Goal: Check status: Check status

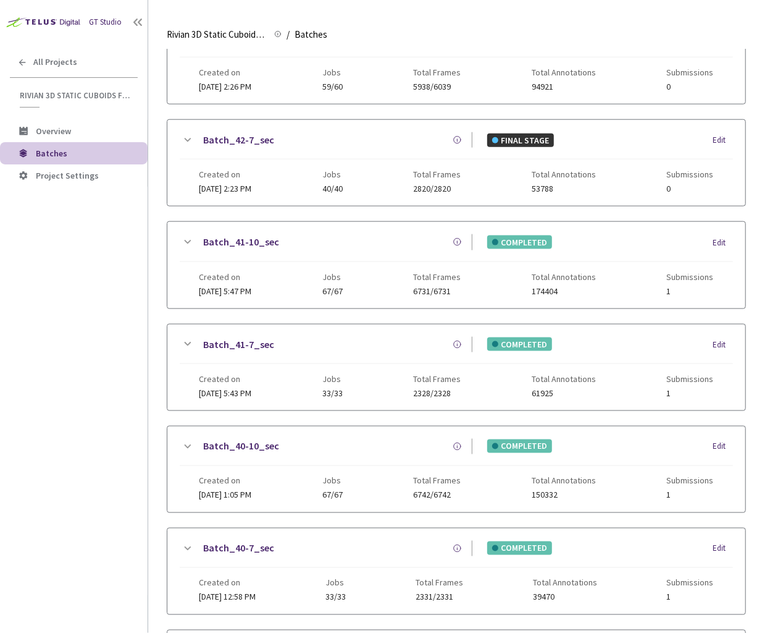
scroll to position [462, 0]
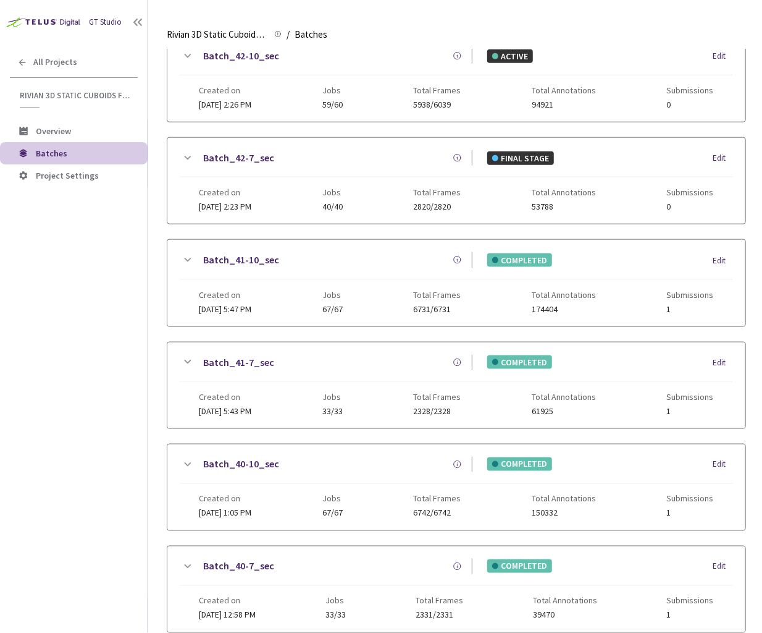
click at [130, 466] on div "GT Studio All Projects Rivian 3D Static Cuboids fixed[2024-25] Rivian 3D Static…" at bounding box center [74, 297] width 148 height 595
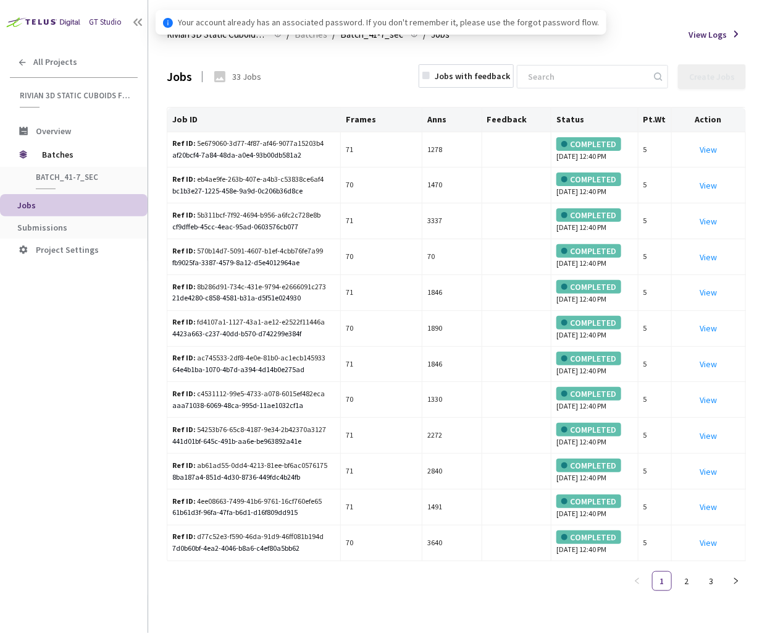
click at [42, 222] on span "Submissions" at bounding box center [42, 227] width 50 height 11
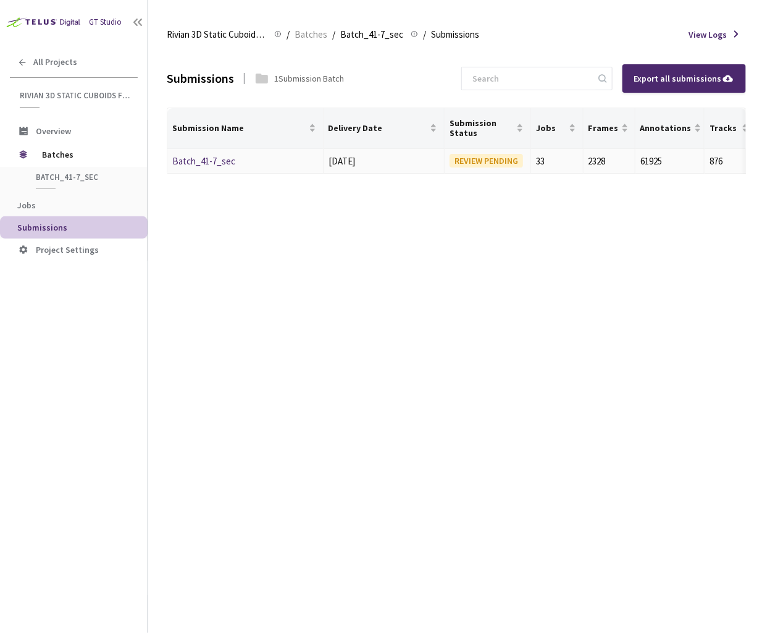
click at [208, 158] on link "Batch_41-7_sec" at bounding box center [203, 161] width 63 height 12
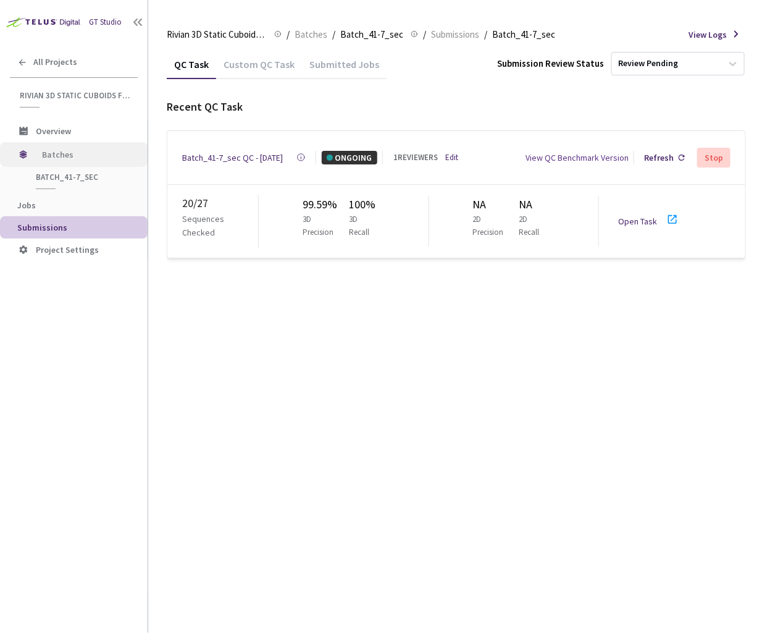
click at [78, 162] on span "Batches" at bounding box center [84, 154] width 85 height 25
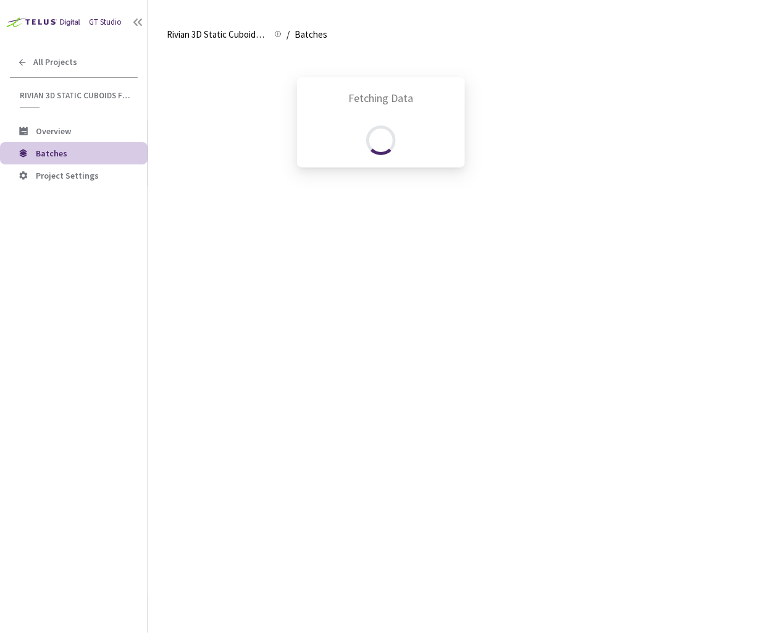
scroll to position [730, 0]
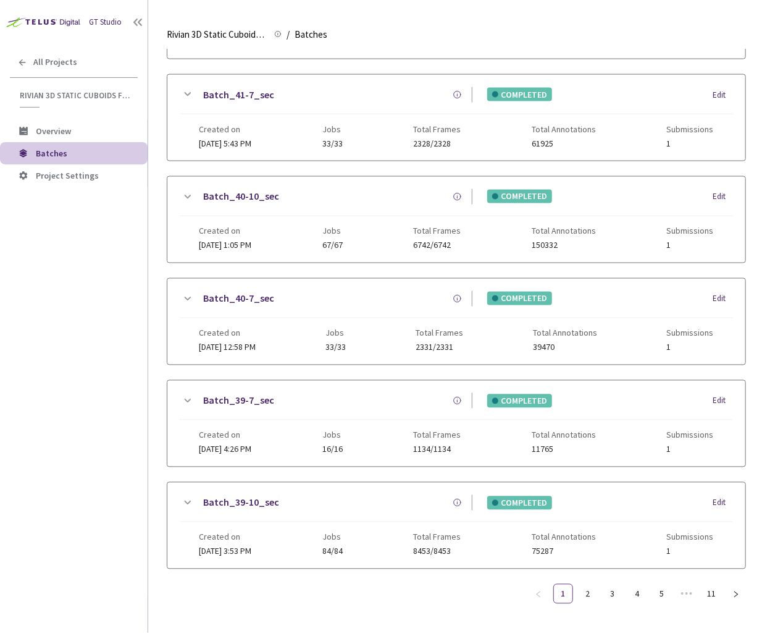
click at [226, 189] on link "Batch_40-10_sec" at bounding box center [241, 196] width 76 height 15
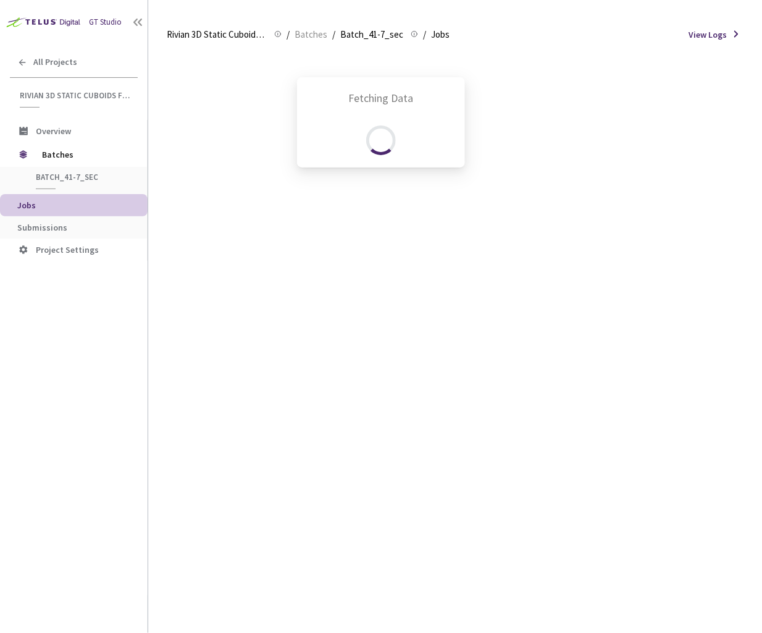
click at [64, 223] on div "Fetching Data" at bounding box center [381, 316] width 762 height 633
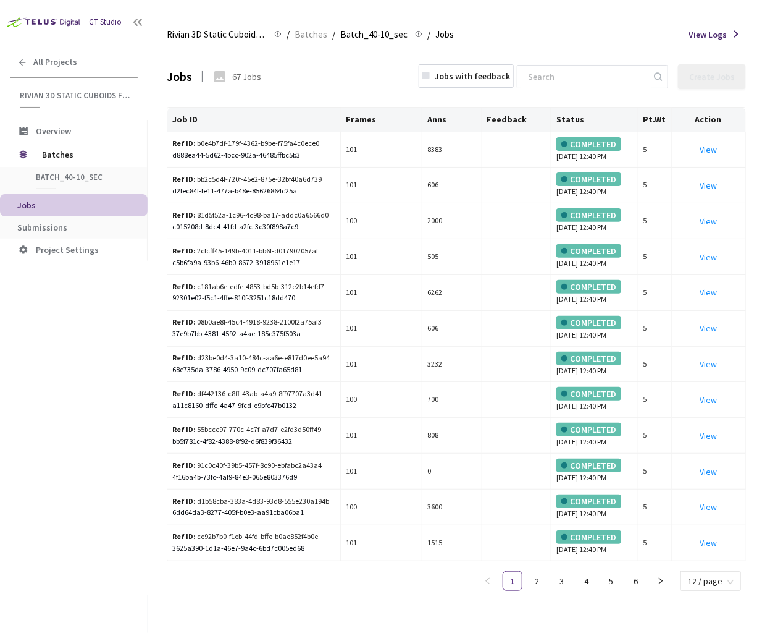
click at [64, 224] on span "Submissions" at bounding box center [77, 227] width 120 height 11
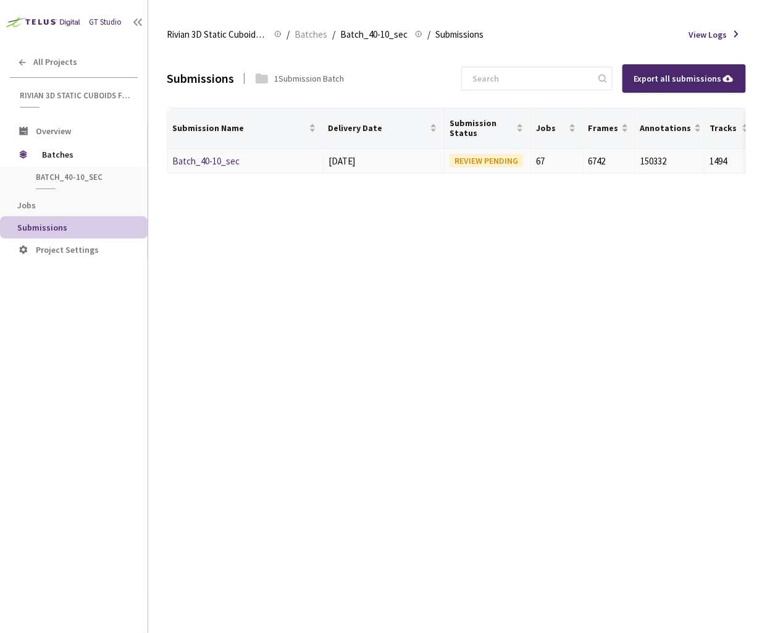
click at [217, 155] on link "Batch_40-10_sec" at bounding box center [205, 161] width 67 height 12
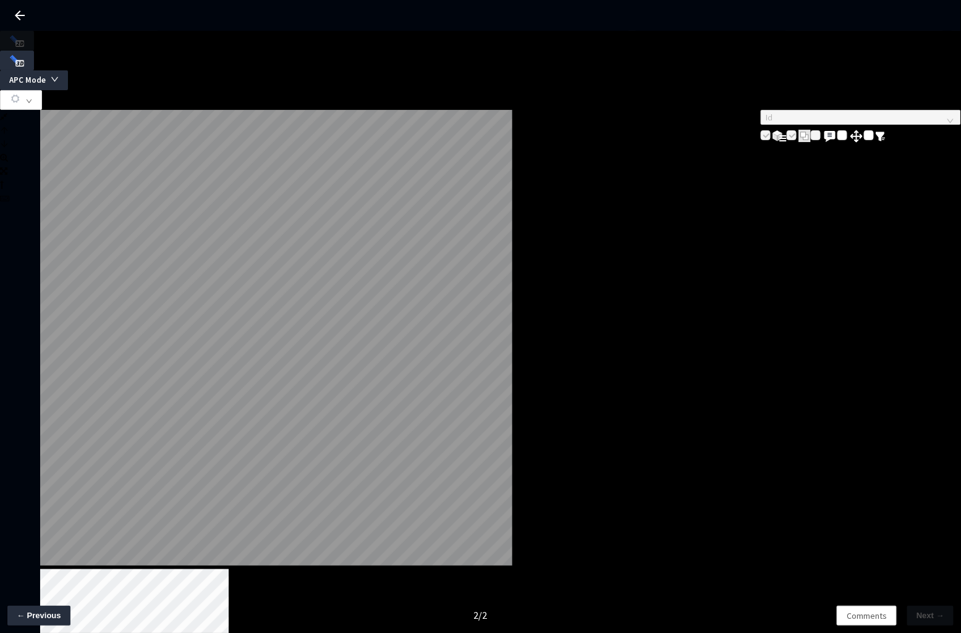
drag, startPoint x: 331, startPoint y: 580, endPoint x: 331, endPoint y: 586, distance: 6.2
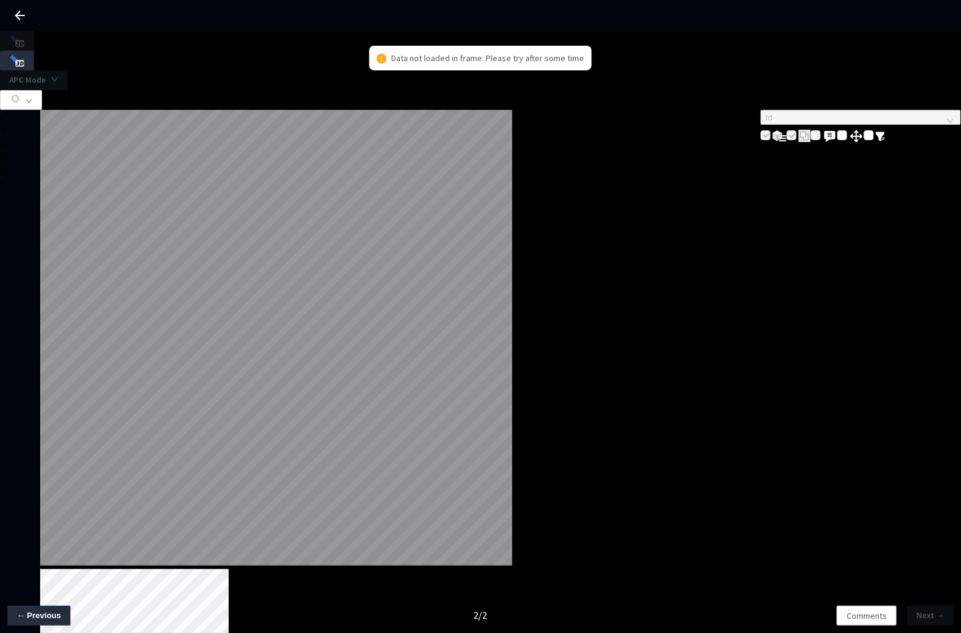
drag, startPoint x: 234, startPoint y: 580, endPoint x: 229, endPoint y: 585, distance: 7.4
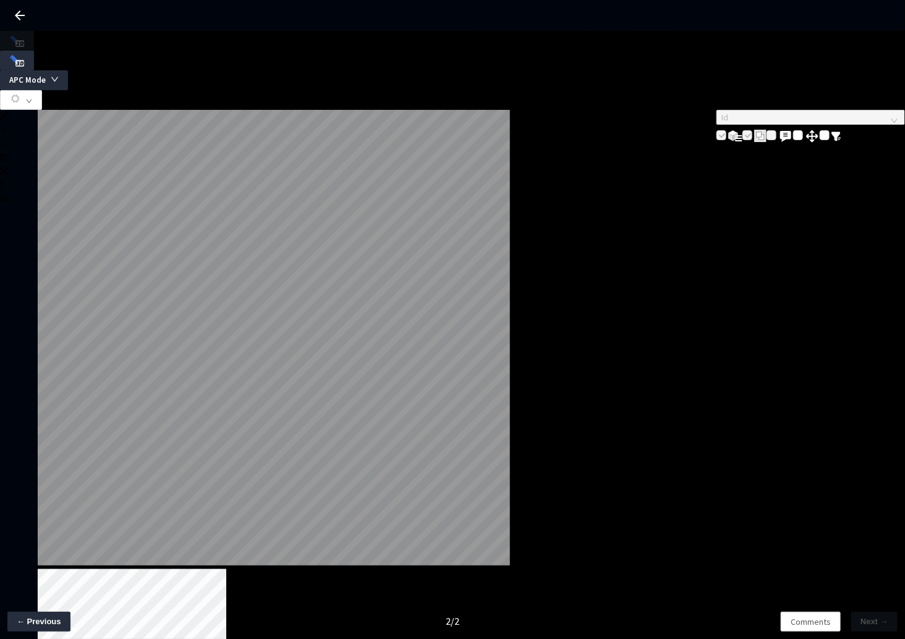
click at [630, 144] on div "Id" at bounding box center [810, 127] width 188 height 34
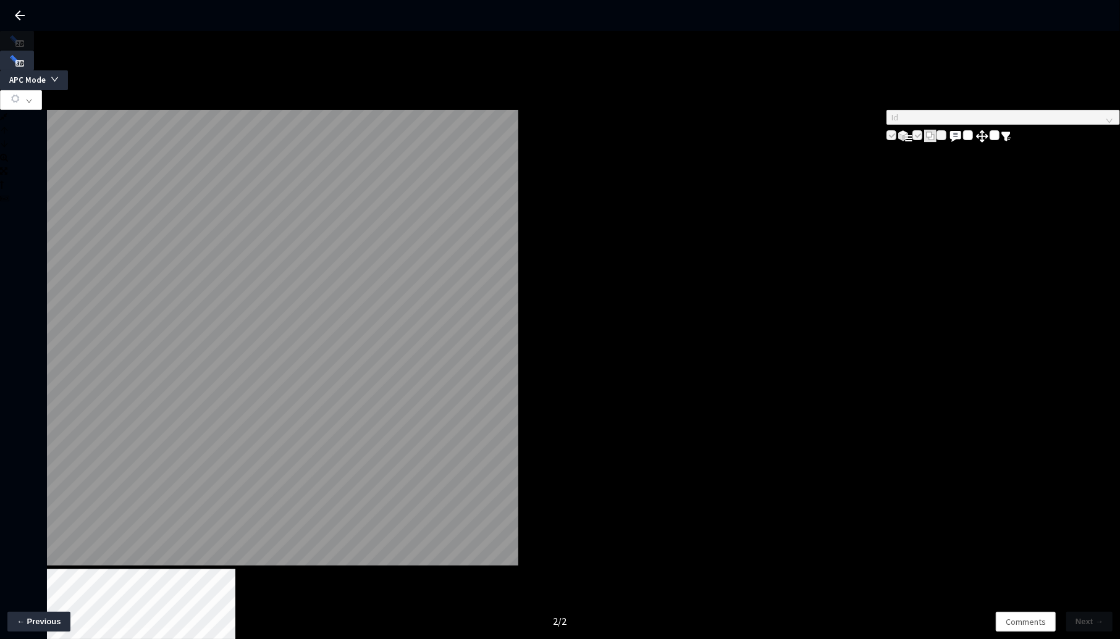
click at [630, 583] on div "L W H cam_center_narrow_front 5 / 6 Id" at bounding box center [560, 535] width 1120 height 850
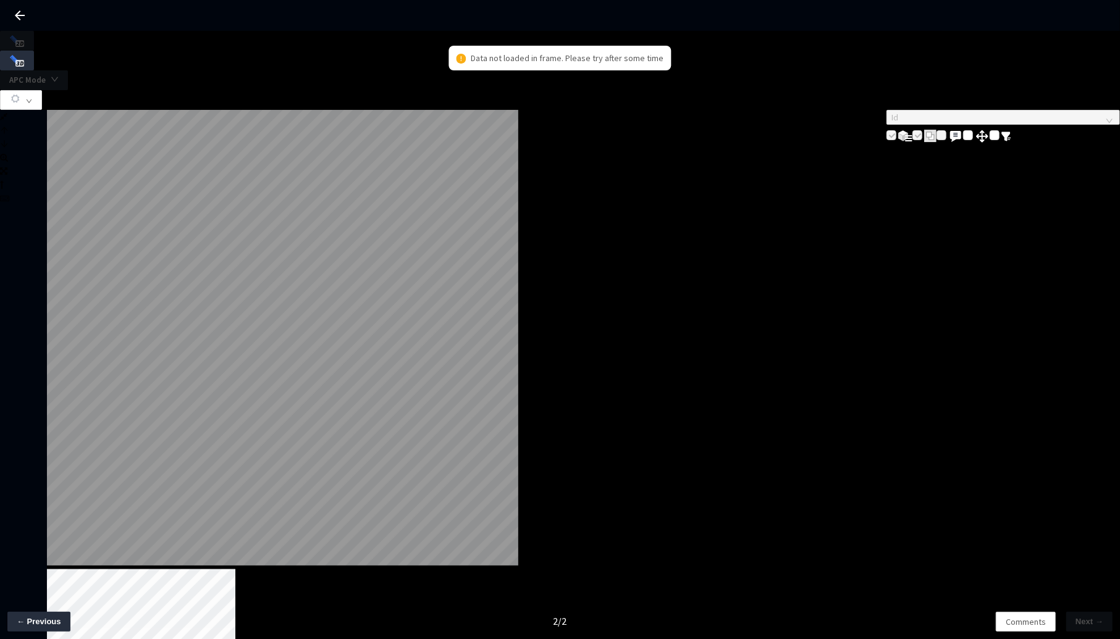
click at [519, 417] on div at bounding box center [283, 340] width 472 height 460
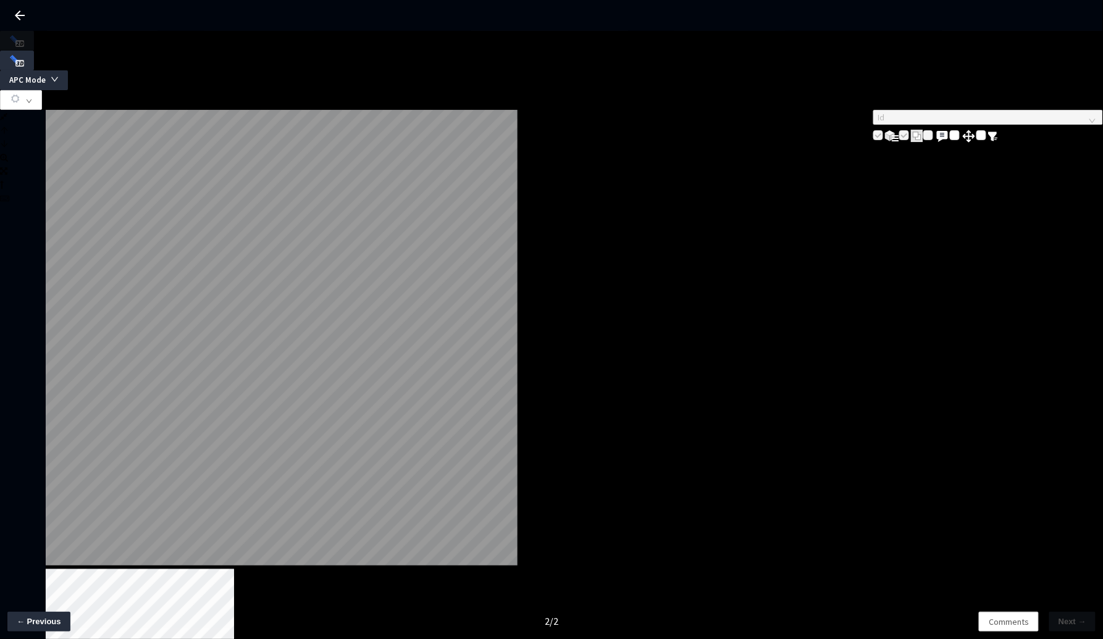
click at [518, 434] on div at bounding box center [282, 340] width 472 height 460
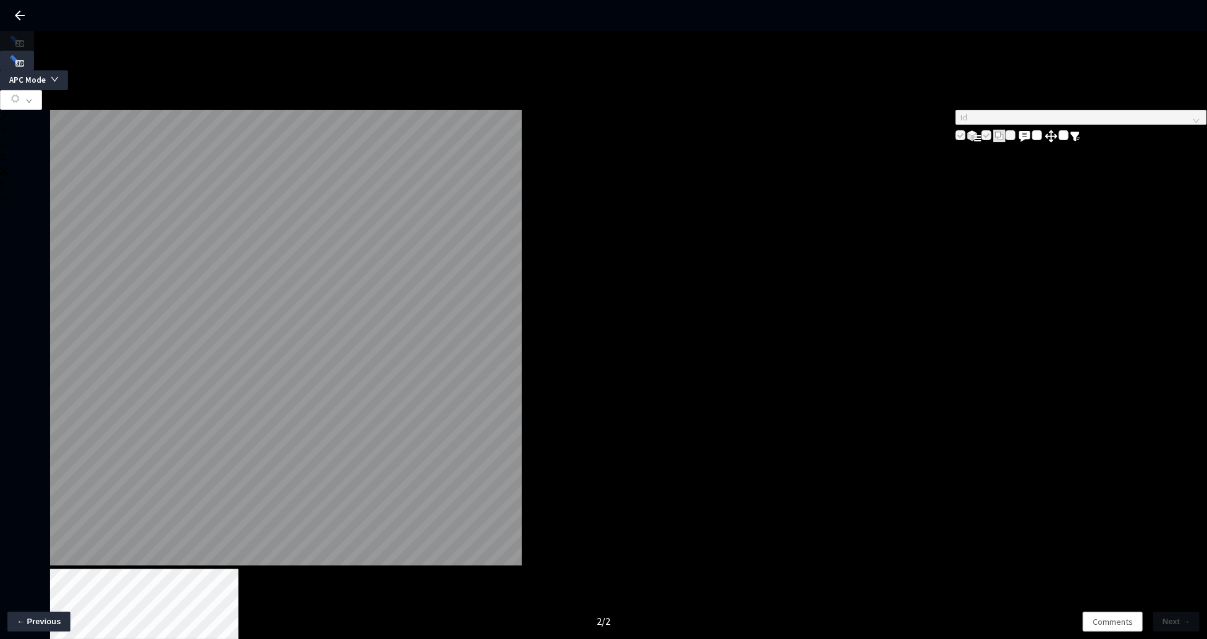
click at [522, 290] on div at bounding box center [286, 340] width 472 height 460
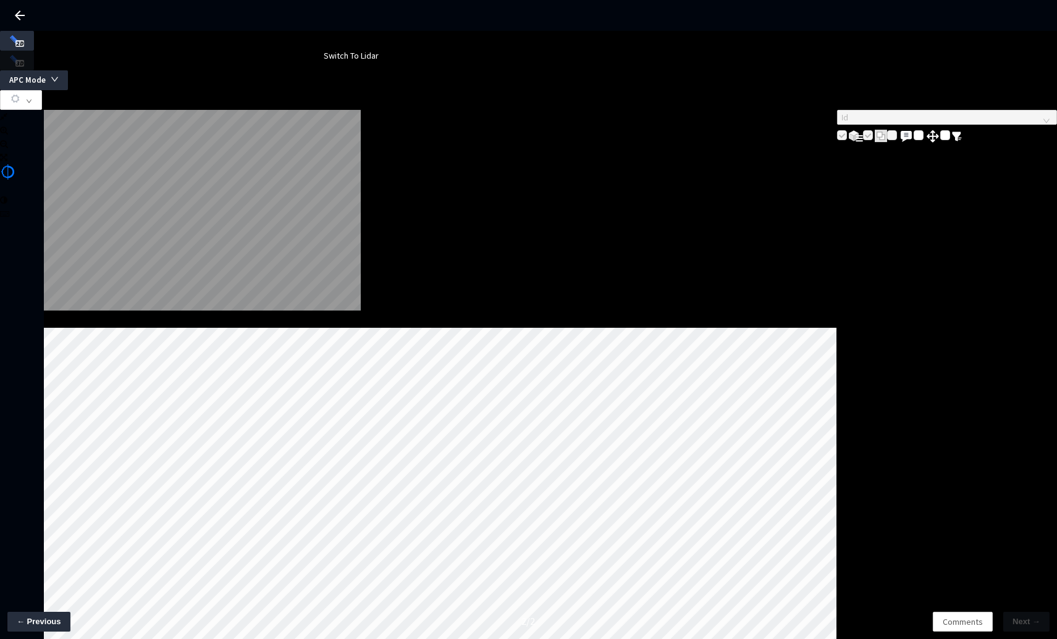
click at [346, 314] on div at bounding box center [440, 321] width 793 height 14
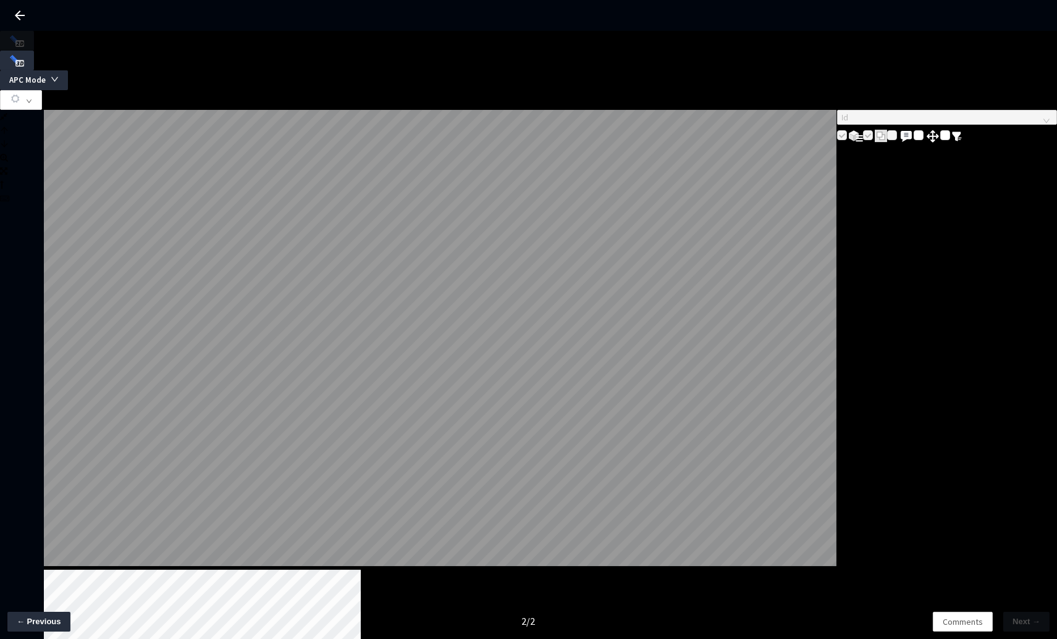
drag, startPoint x: 754, startPoint y: 539, endPoint x: 710, endPoint y: 542, distance: 44.6
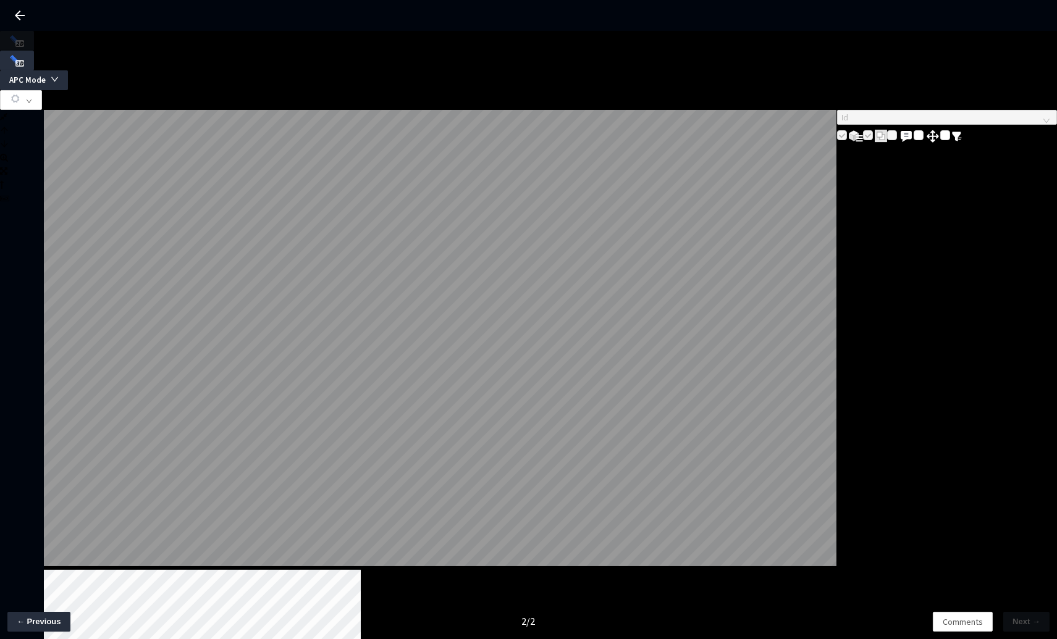
drag, startPoint x: 172, startPoint y: 538, endPoint x: 147, endPoint y: 542, distance: 25.6
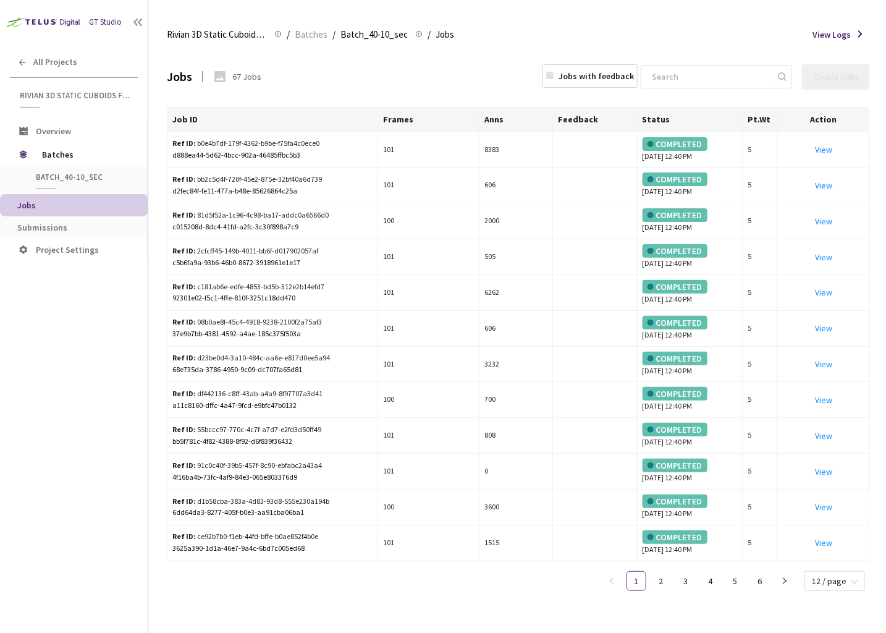
click at [535, 25] on div "Rivian 3D Static Cuboids fixed[2024-25] Rivian 3D Static Cuboids fixed[2024-25]…" at bounding box center [518, 35] width 703 height 30
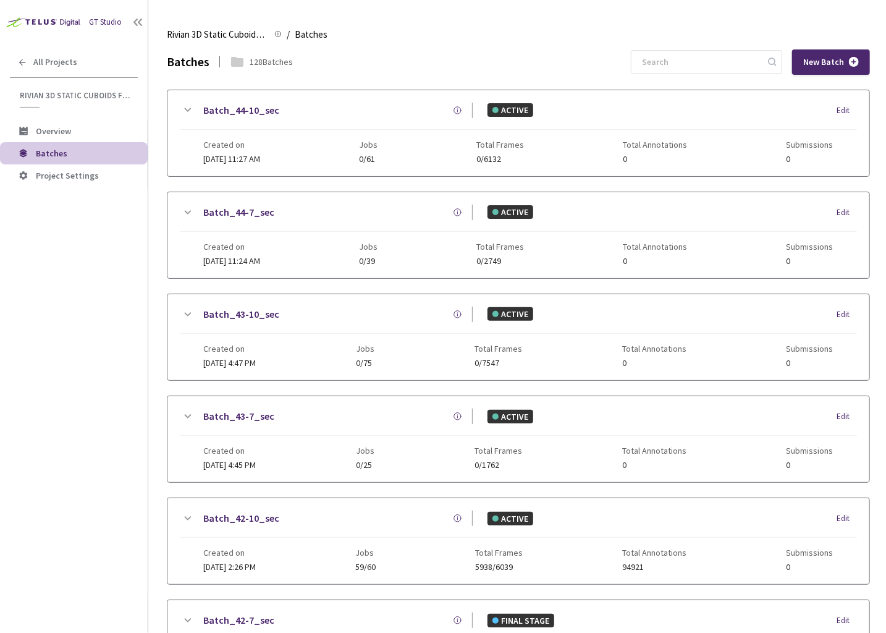
scroll to position [462, 0]
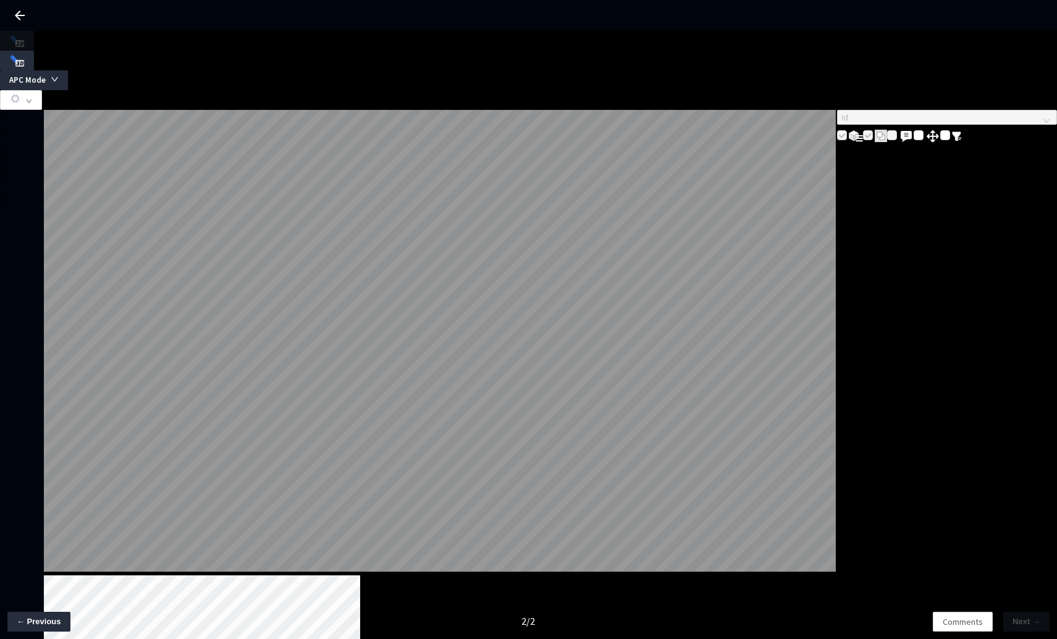
click at [46, 74] on span "APC Mode" at bounding box center [27, 80] width 36 height 12
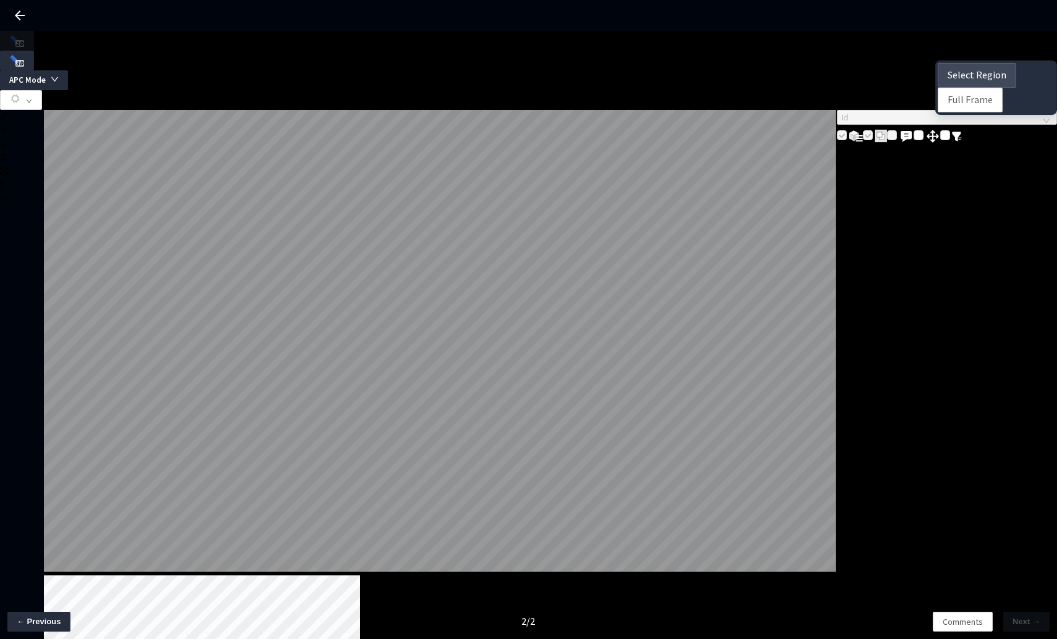
click at [960, 75] on span "Select Region" at bounding box center [977, 74] width 59 height 15
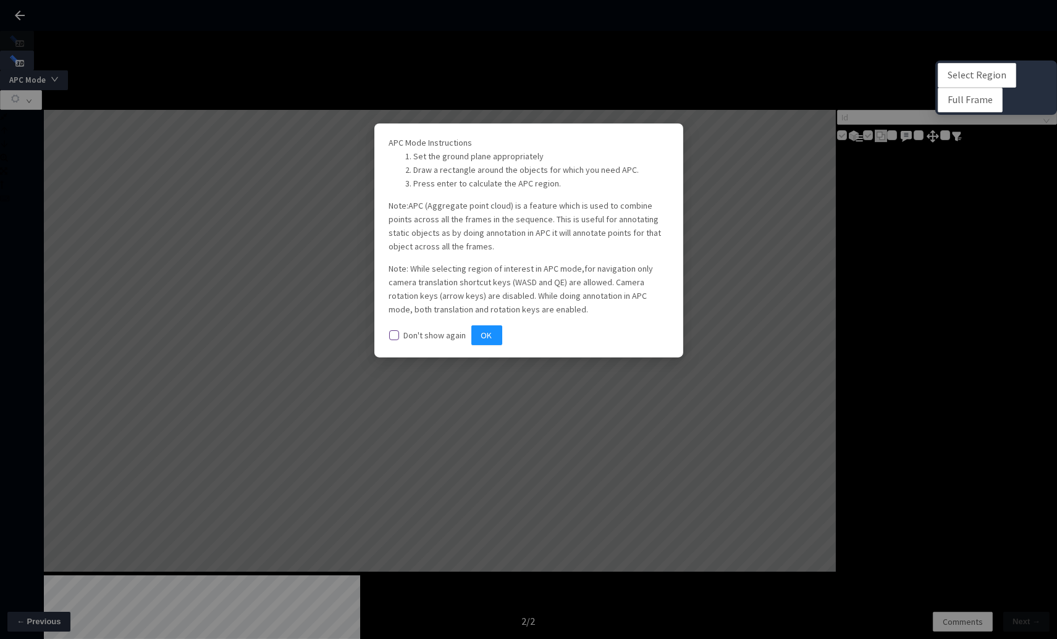
click at [436, 341] on span "Don't show again" at bounding box center [435, 335] width 72 height 11
click at [399, 340] on input "Don't show again" at bounding box center [394, 336] width 10 height 10
checkbox input "true"
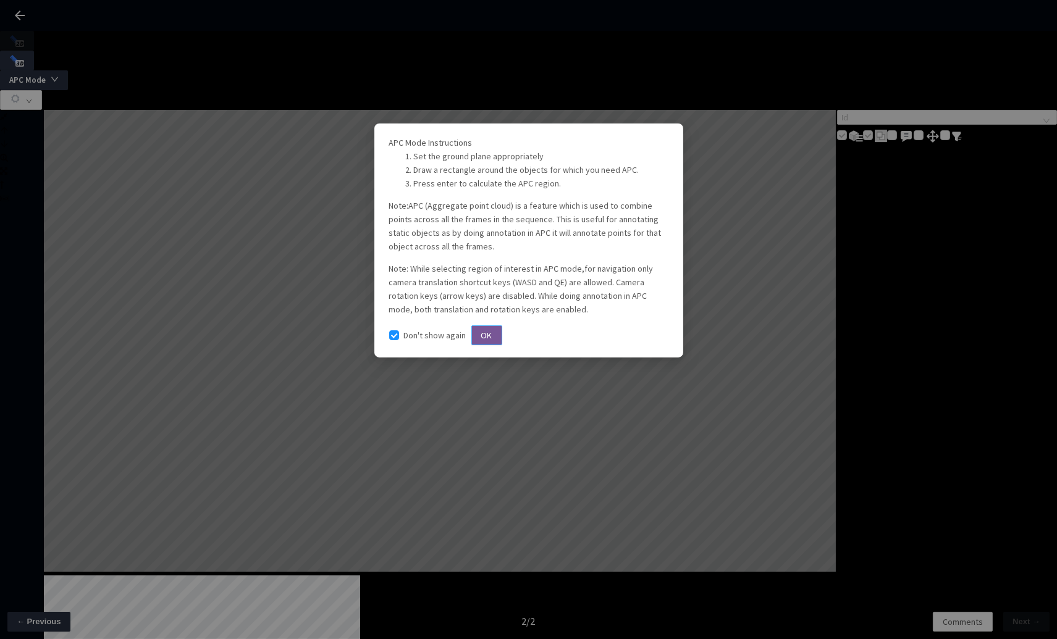
click at [502, 345] on button "OK" at bounding box center [486, 336] width 31 height 20
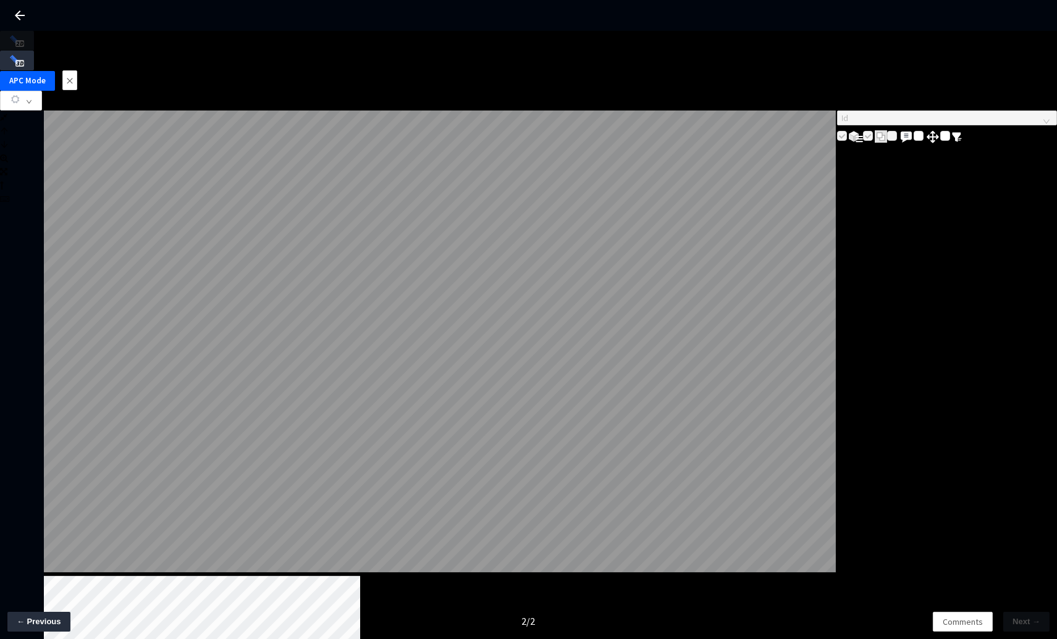
click at [74, 77] on icon "close" at bounding box center [69, 80] width 7 height 7
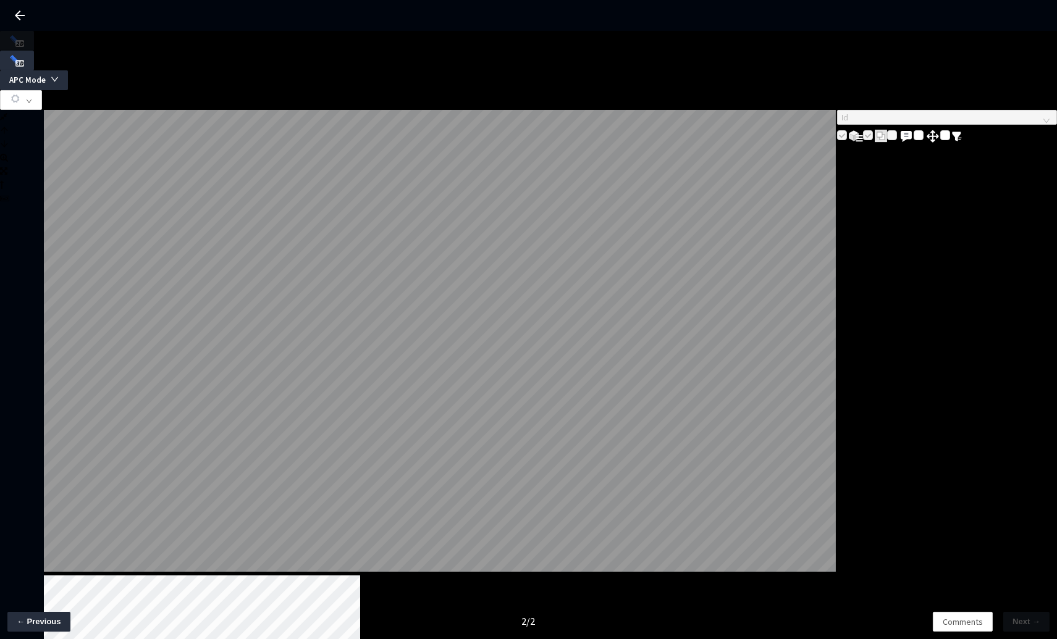
click at [0, 587] on html "GT Studio All Projects Rivian 3D Static Cuboids fixed[2024-25] Rivian 3D Static…" at bounding box center [528, 319] width 1057 height 639
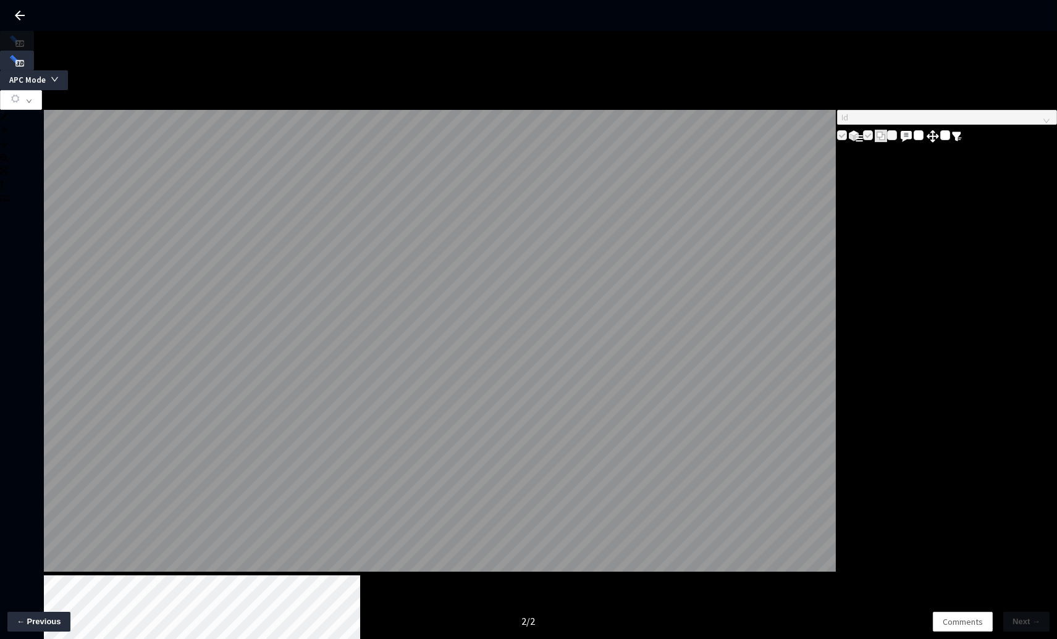
click at [329, 506] on div "L W H cam_center_narrow_front 1 / 6" at bounding box center [440, 562] width 793 height 905
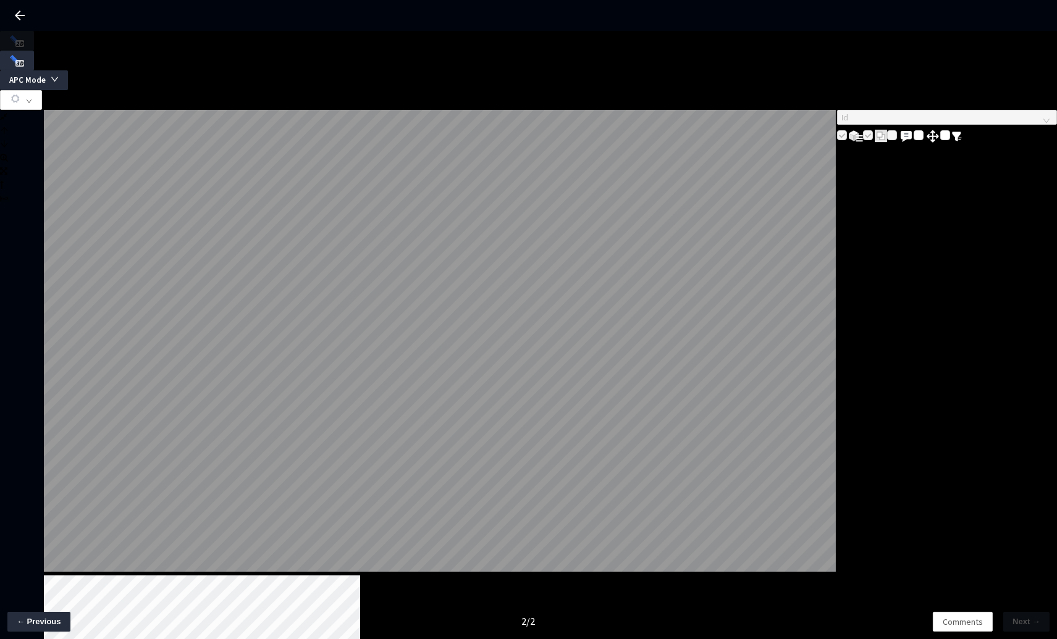
click at [46, 74] on span "APC Mode" at bounding box center [27, 80] width 36 height 12
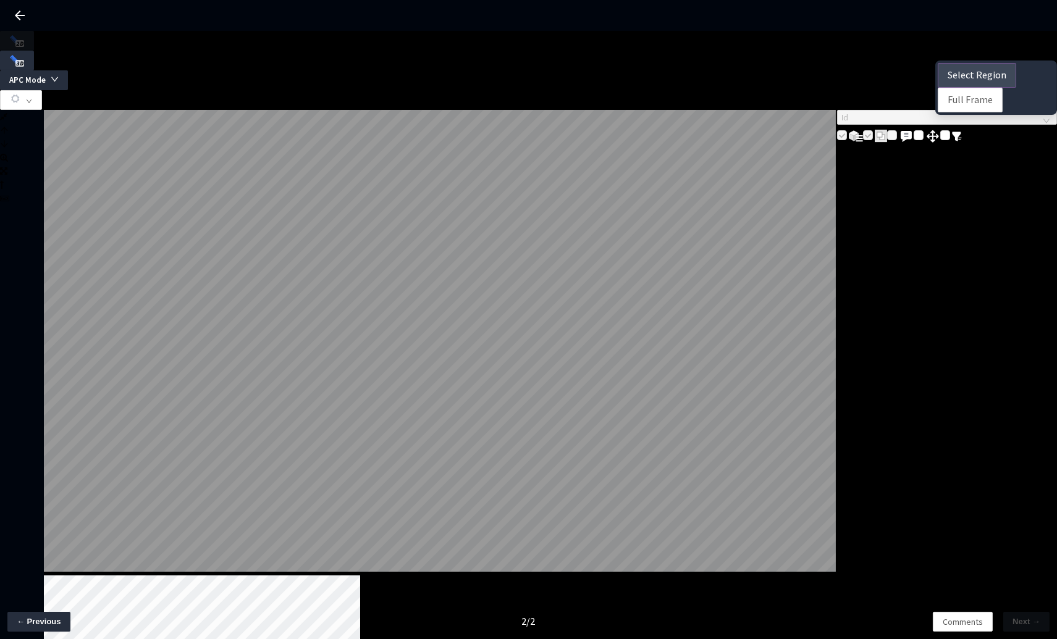
click at [971, 71] on span "Select Region" at bounding box center [977, 74] width 59 height 15
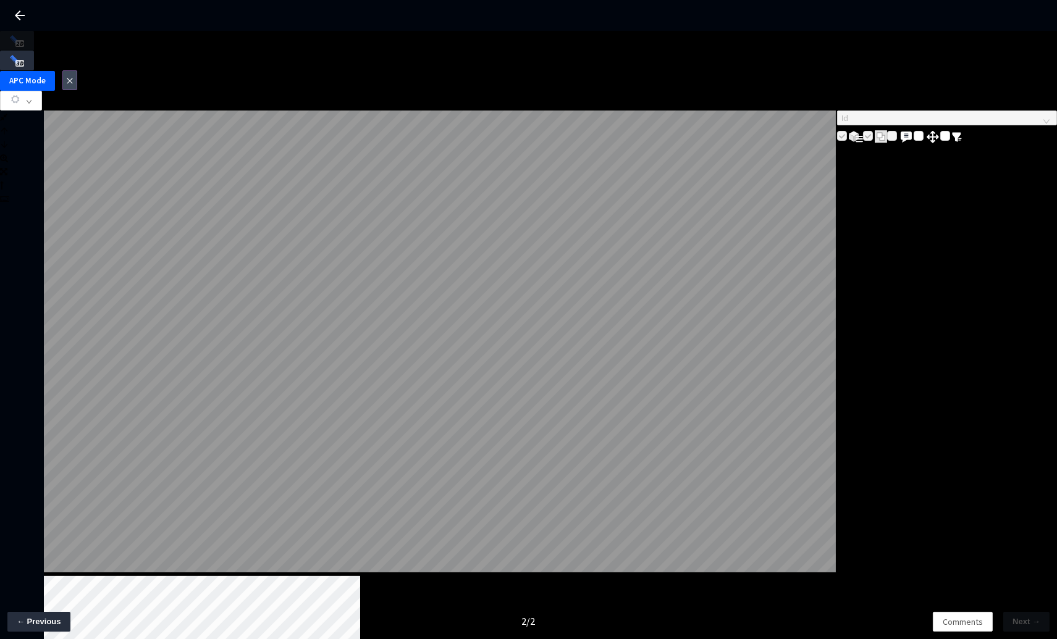
click at [77, 70] on button "button" at bounding box center [69, 80] width 15 height 20
click at [46, 74] on span "APC Mode" at bounding box center [27, 80] width 36 height 12
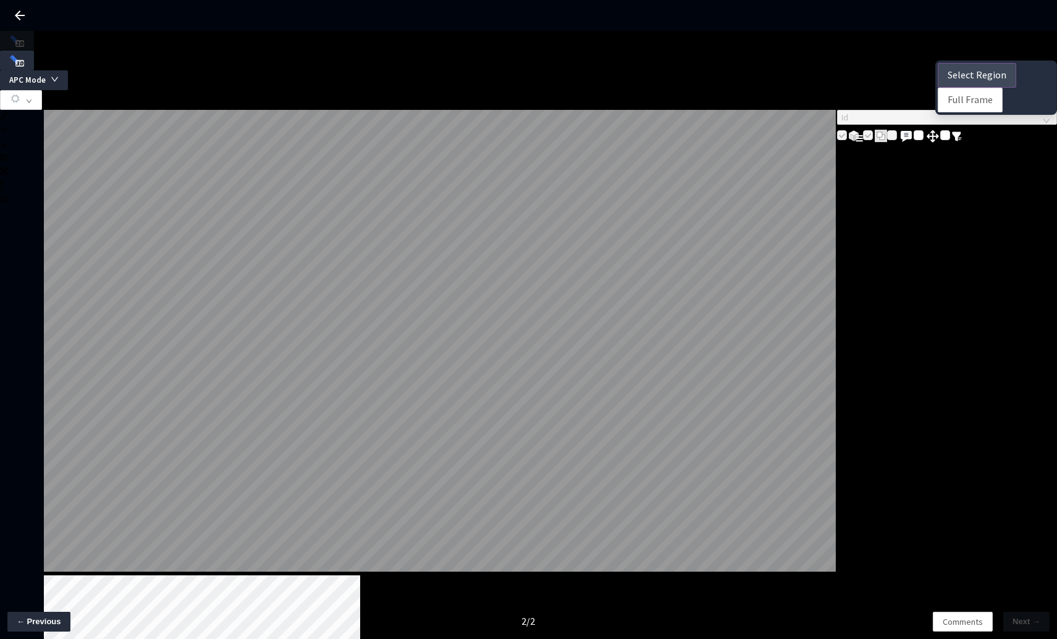
click at [962, 77] on span "Select Region" at bounding box center [977, 74] width 59 height 15
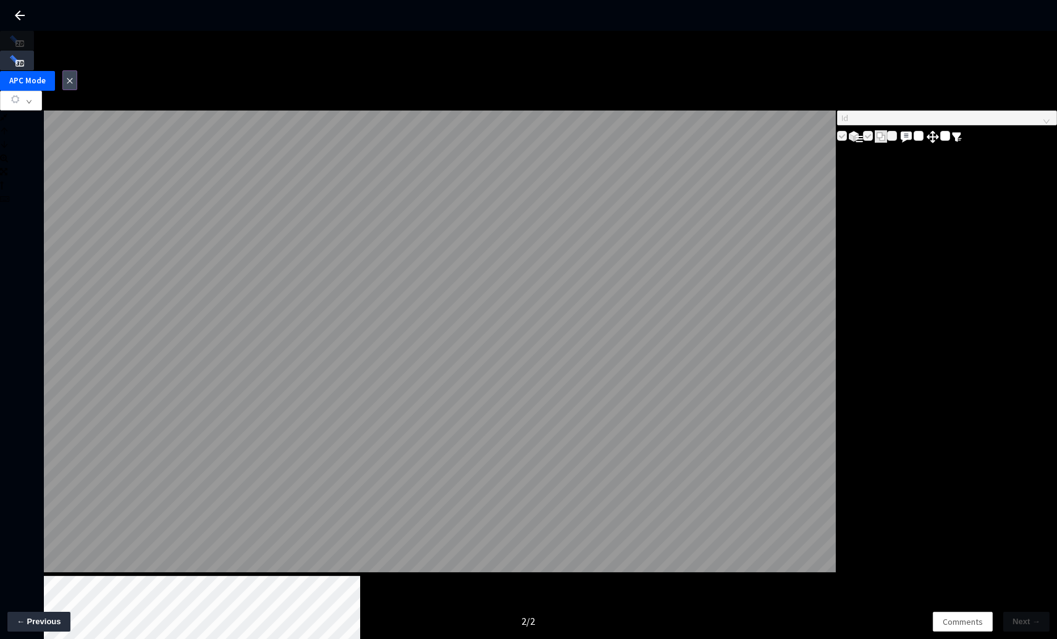
click at [74, 77] on icon "close" at bounding box center [69, 80] width 7 height 7
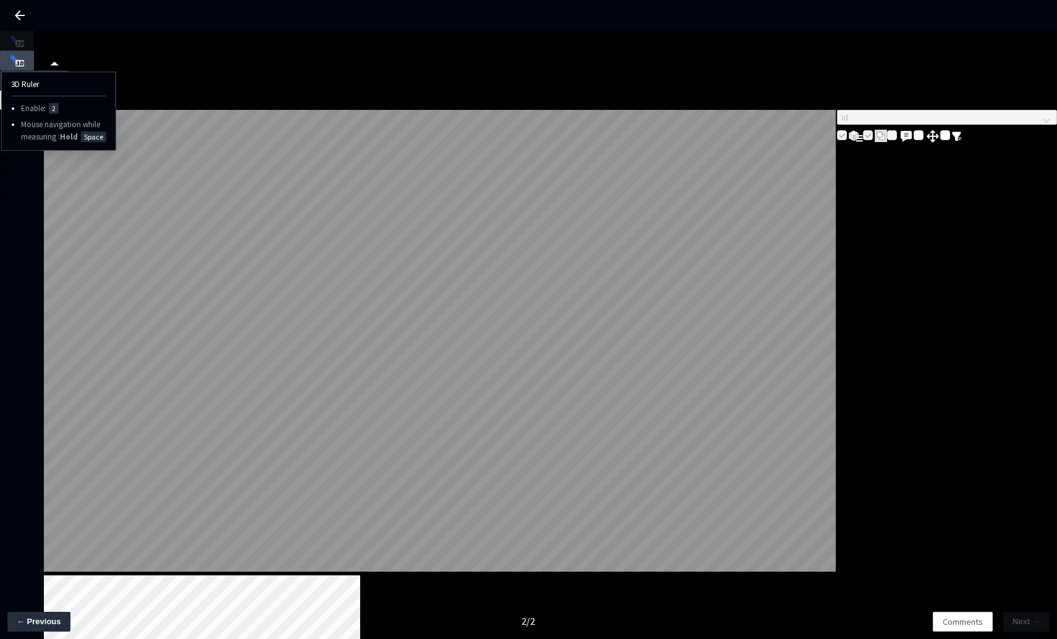
click at [25, 54] on img "button" at bounding box center [16, 60] width 15 height 12
